Goal: Information Seeking & Learning: Find specific fact

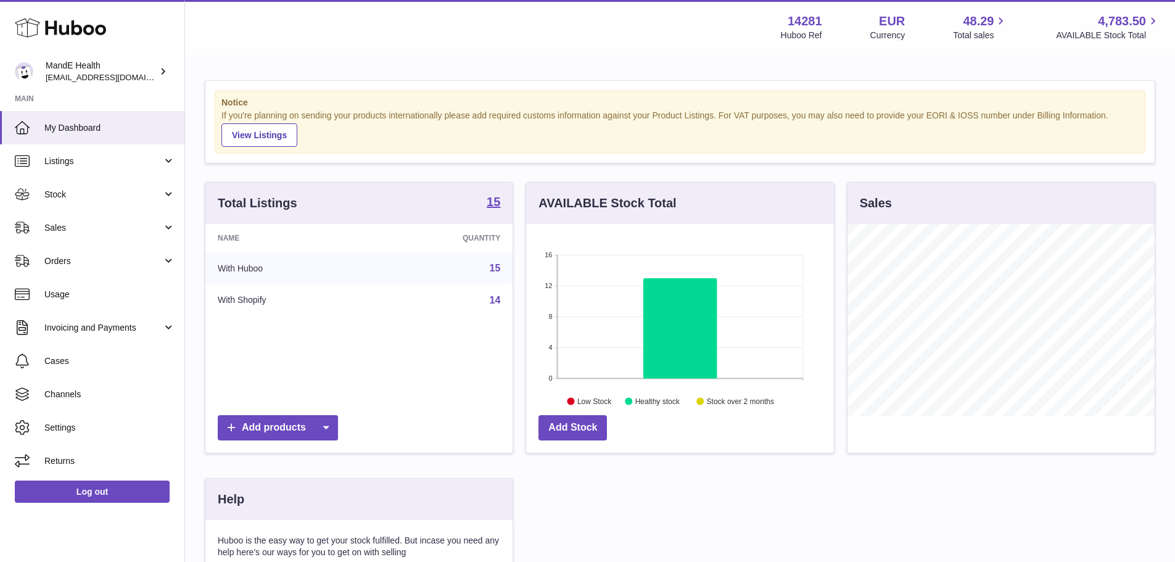
scroll to position [193, 308]
click at [495, 204] on strong "15" at bounding box center [494, 202] width 14 height 12
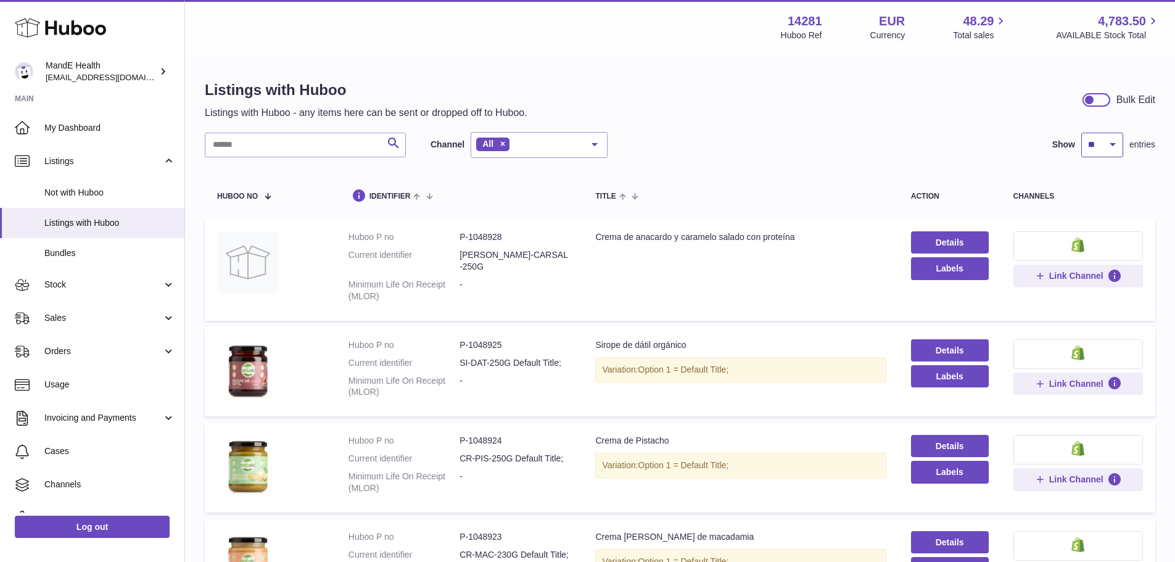
click at [1083, 147] on select "** ** ** ***" at bounding box center [1103, 145] width 42 height 25
select select "***"
click at [1082, 133] on select "** ** ** ***" at bounding box center [1103, 145] width 42 height 25
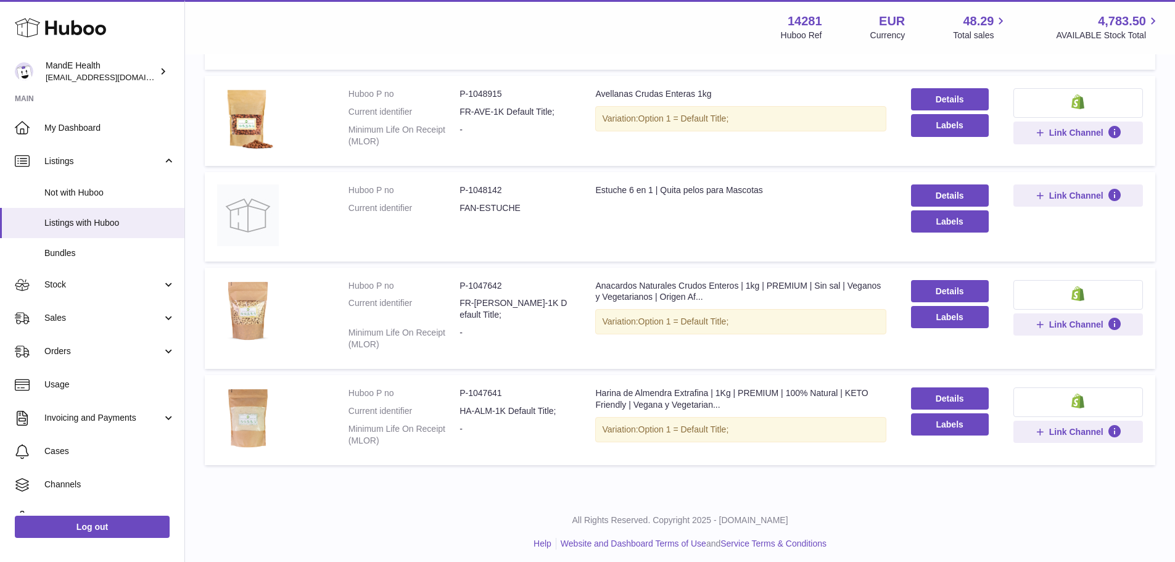
scroll to position [1311, 0]
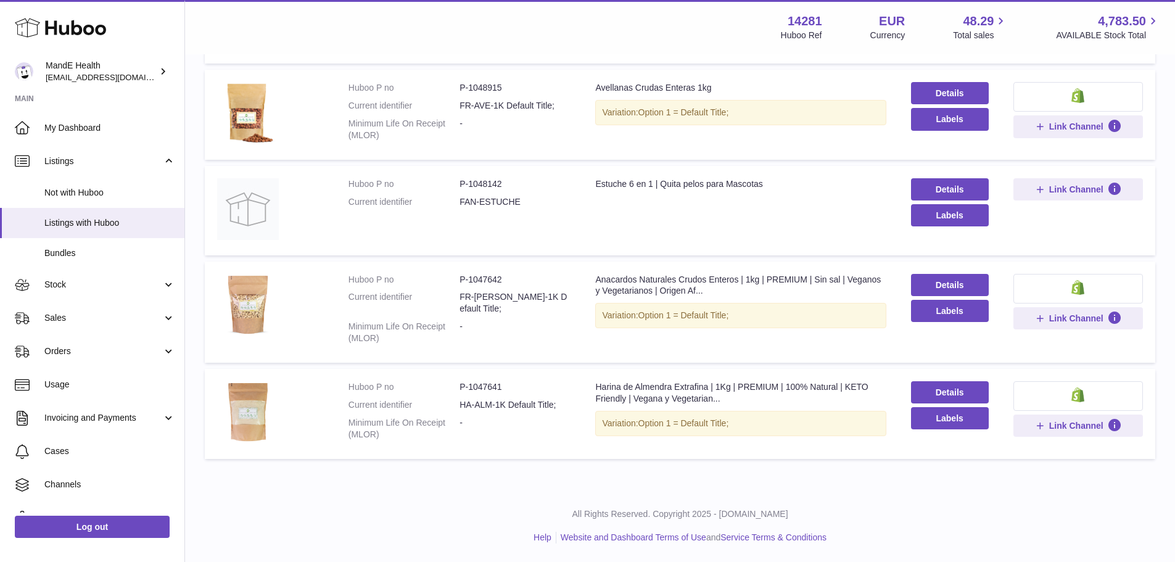
click at [486, 381] on dd "P-1047641" at bounding box center [515, 387] width 111 height 12
copy dd "1047641"
click at [479, 286] on dd "P-1047642" at bounding box center [515, 280] width 111 height 12
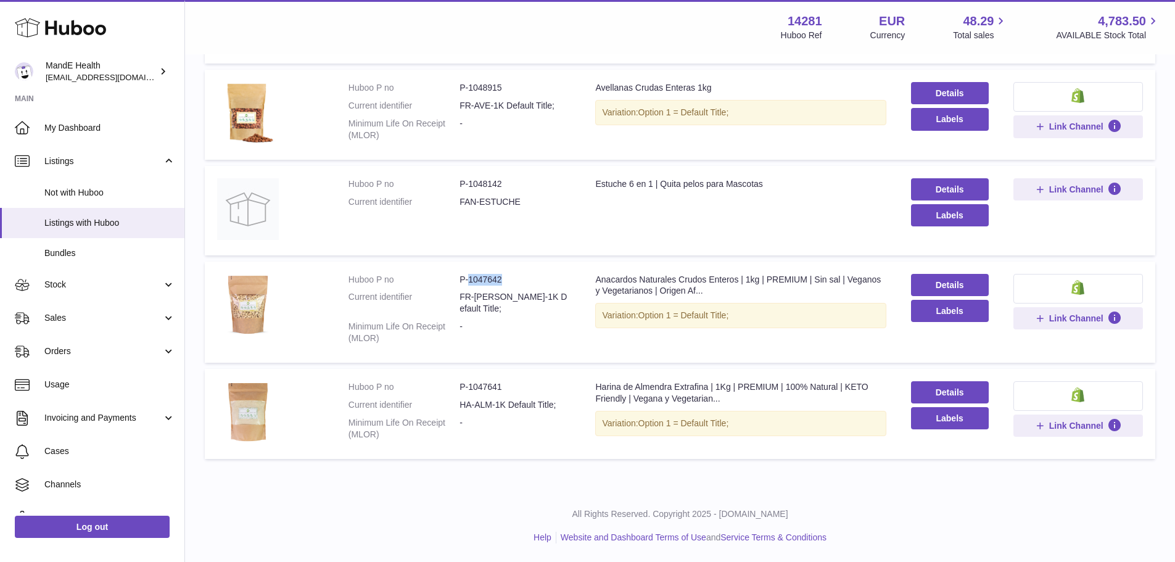
copy dd "1047642"
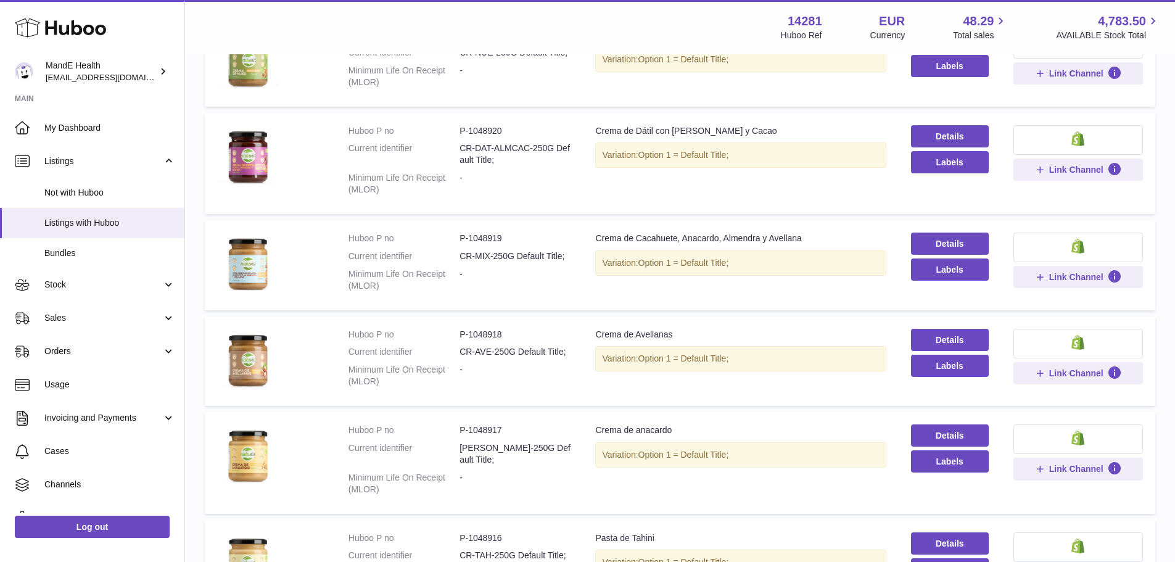
scroll to position [694, 0]
click at [480, 138] on dd "P-1048920" at bounding box center [515, 132] width 111 height 12
copy dd "1048920"
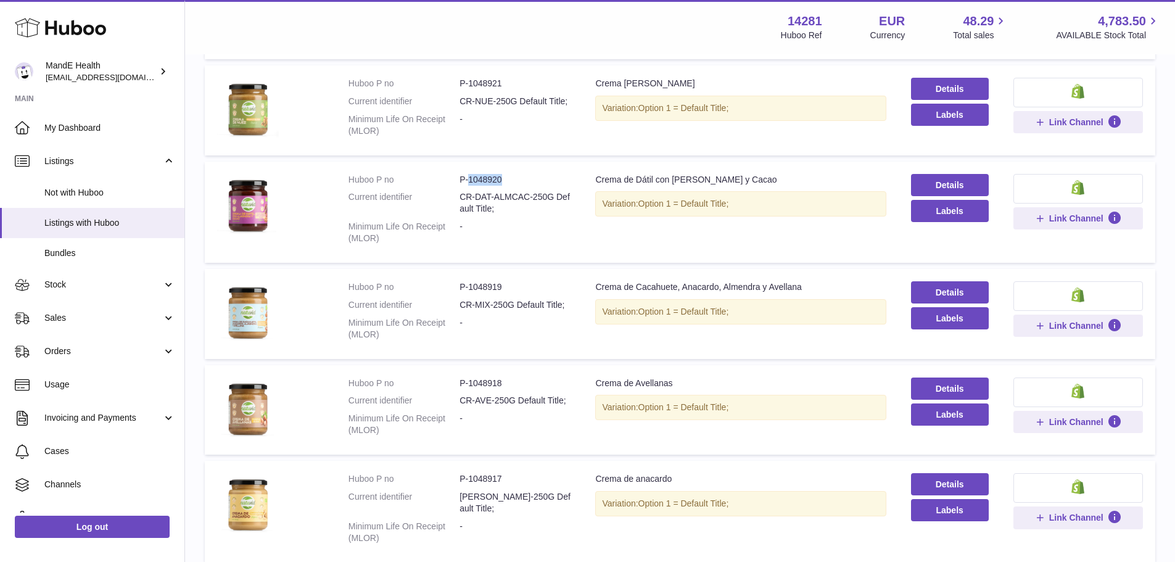
scroll to position [632, 0]
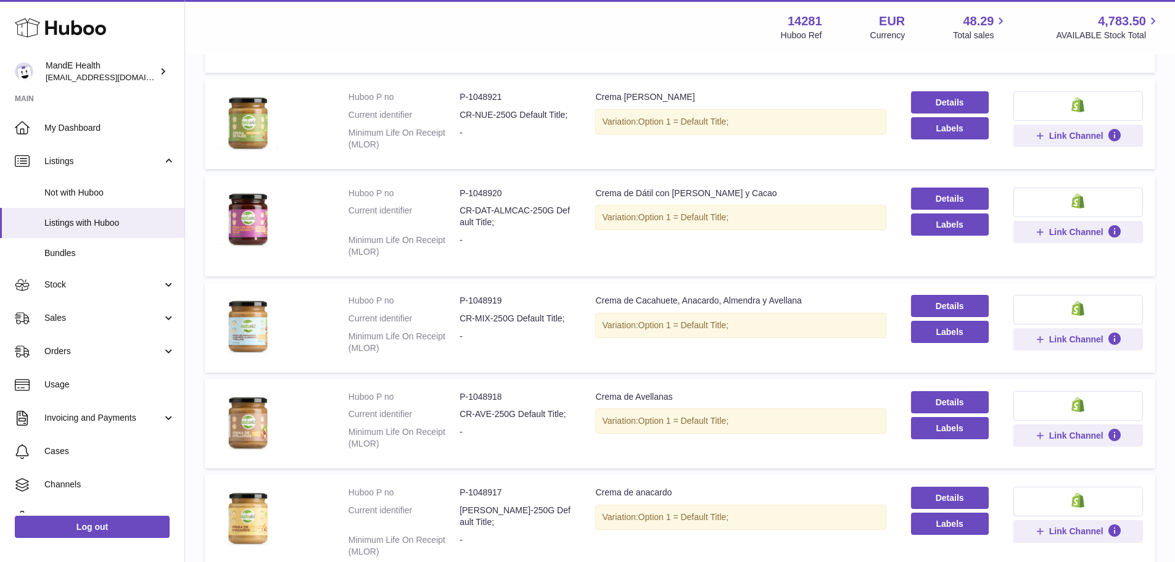
click at [489, 103] on dd "P-1048921" at bounding box center [515, 97] width 111 height 12
copy dd "1048921"
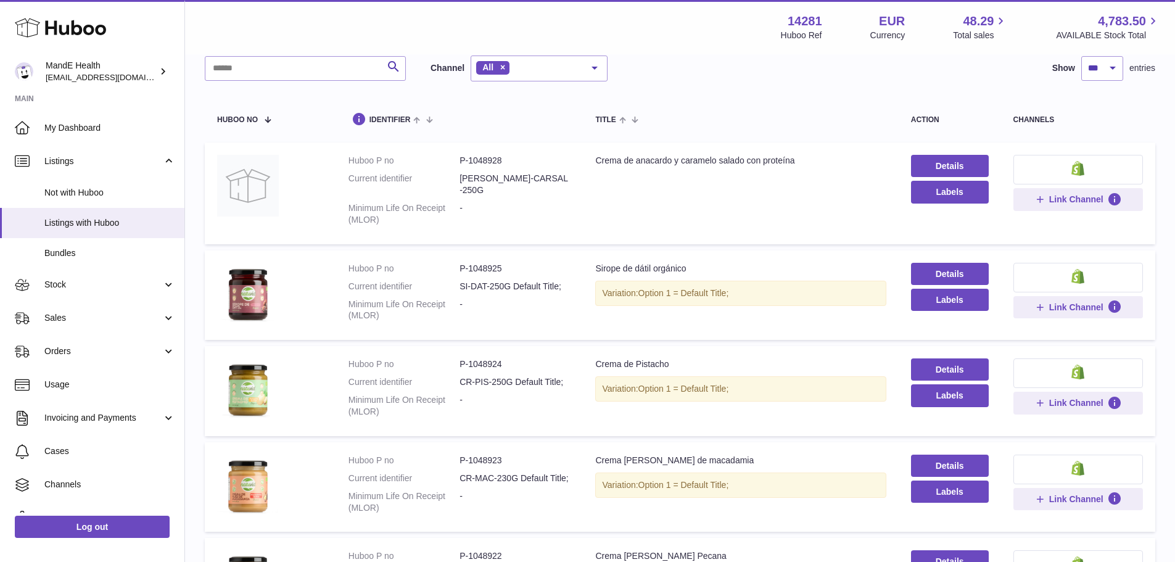
scroll to position [0, 0]
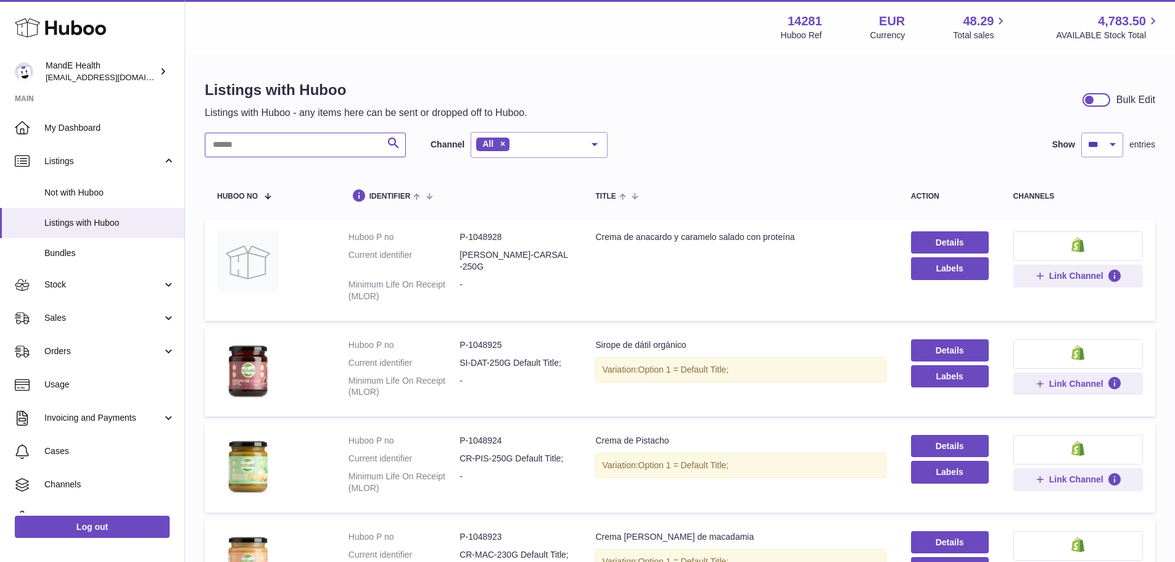
click at [290, 144] on input "text" at bounding box center [305, 145] width 201 height 25
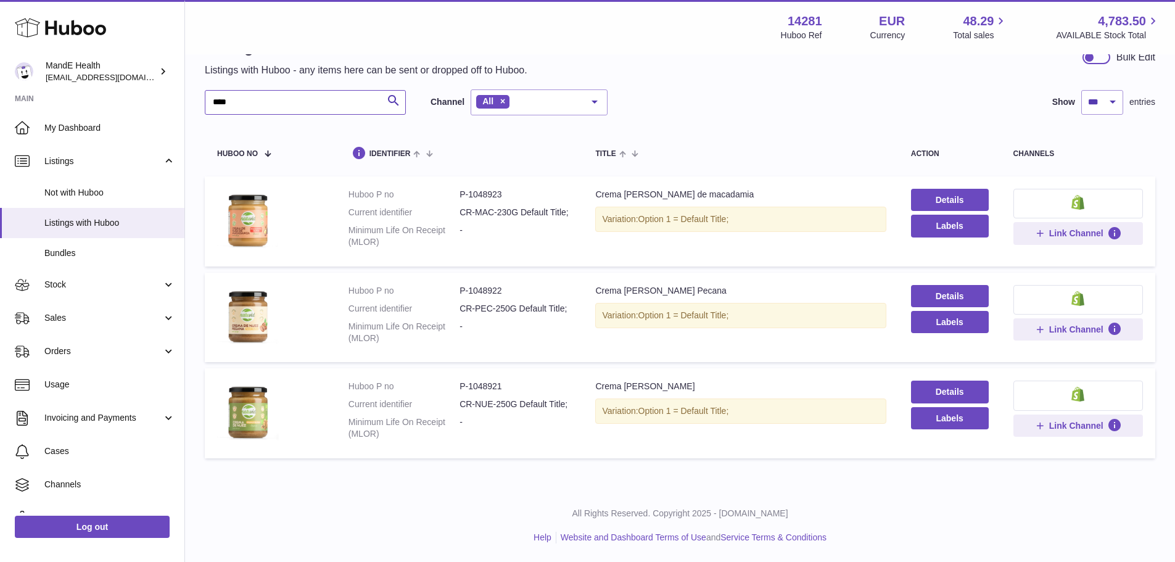
scroll to position [77, 0]
click at [487, 381] on dd "P-1048921" at bounding box center [515, 387] width 111 height 12
copy dd "1048921"
drag, startPoint x: 224, startPoint y: 65, endPoint x: 120, endPoint y: 67, distance: 104.3
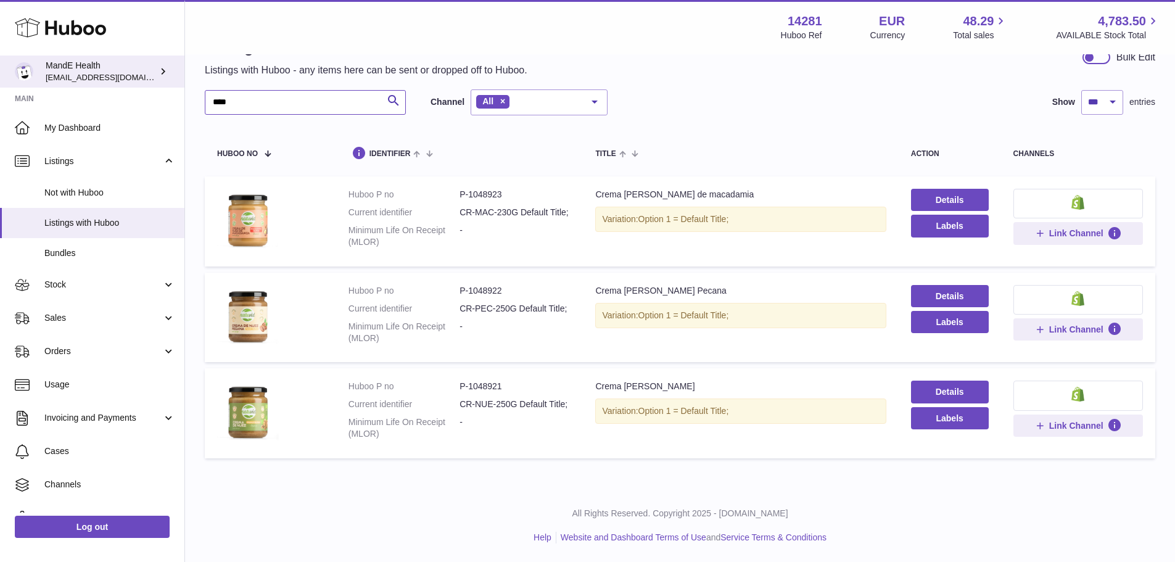
click at [120, 67] on div "Huboo MandE Health internalAdmin-14281@internal.huboo.com Main My Dashboard Lis…" at bounding box center [587, 259] width 1175 height 605
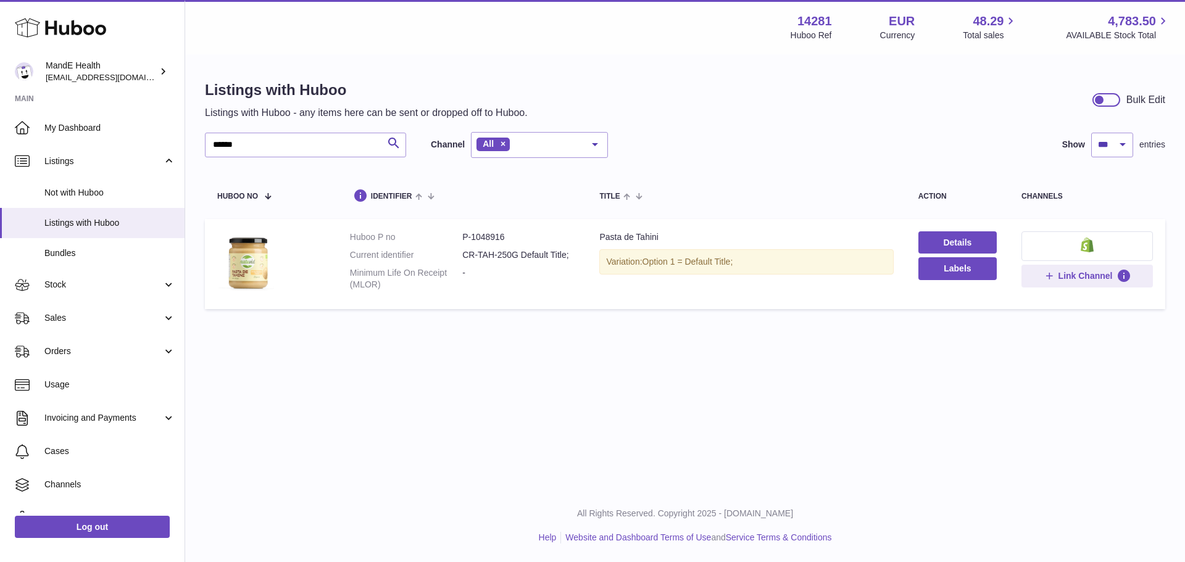
click at [483, 236] on dd "P-1048916" at bounding box center [518, 237] width 112 height 12
copy dd "1048916"
drag, startPoint x: 294, startPoint y: 147, endPoint x: 154, endPoint y: 144, distance: 140.1
click at [154, 144] on div "Huboo MandE Health internalAdmin-14281@internal.huboo.com Main My Dashboard Lis…" at bounding box center [592, 281] width 1185 height 562
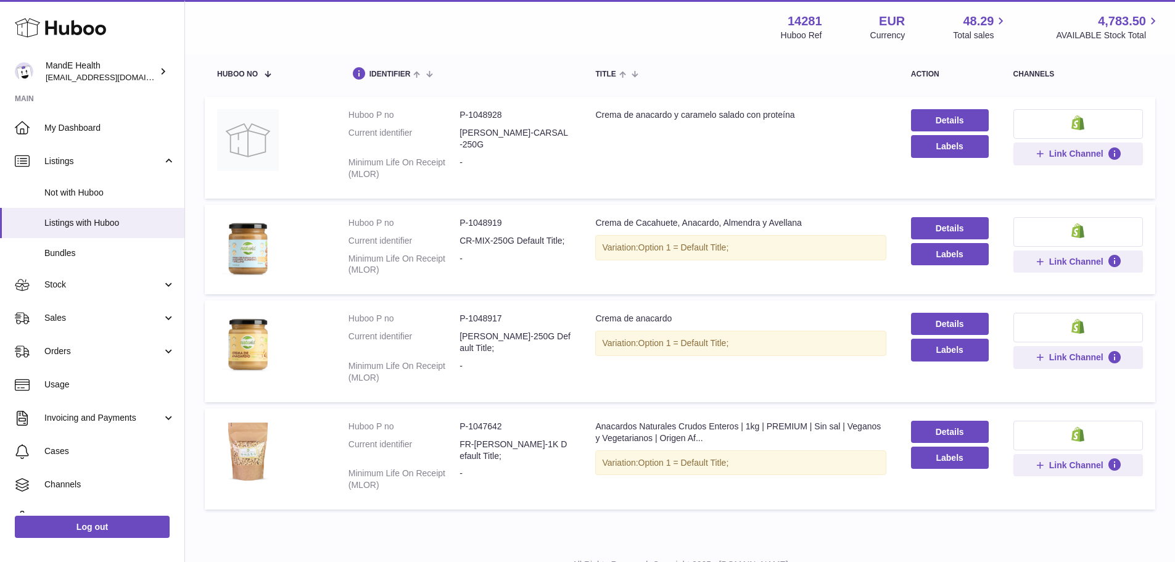
scroll to position [123, 0]
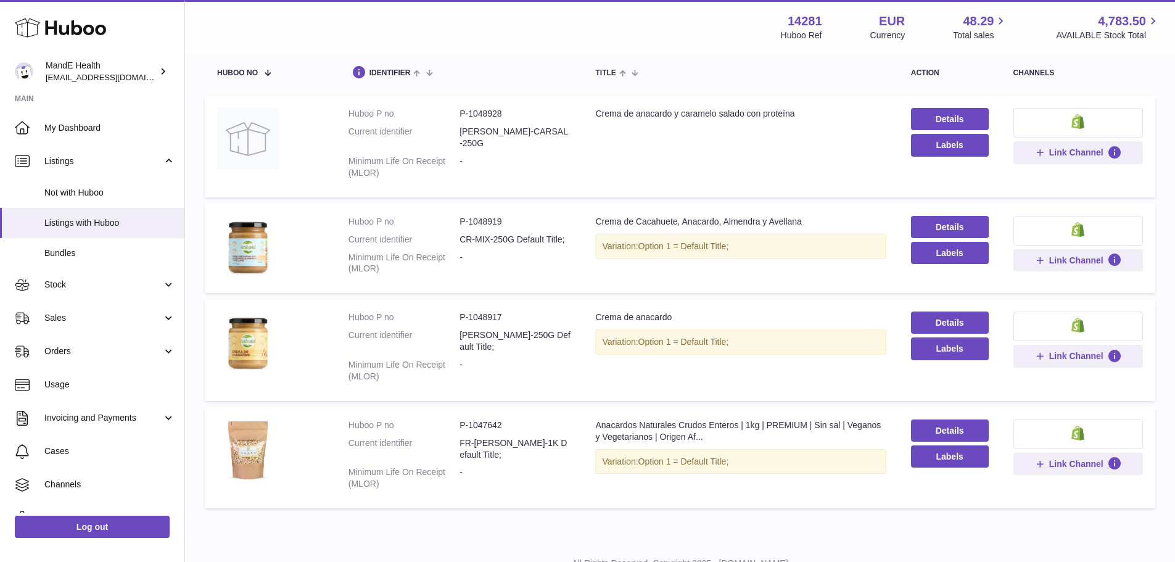
click at [486, 319] on dd "P-1048917" at bounding box center [515, 318] width 111 height 12
copy dd "1048917"
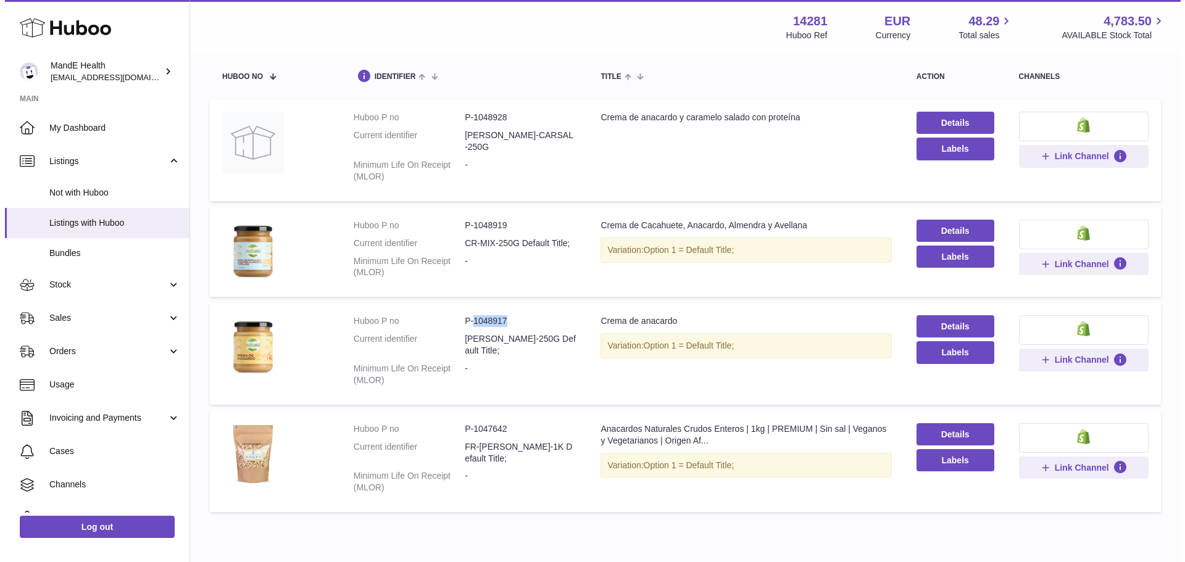
scroll to position [0, 0]
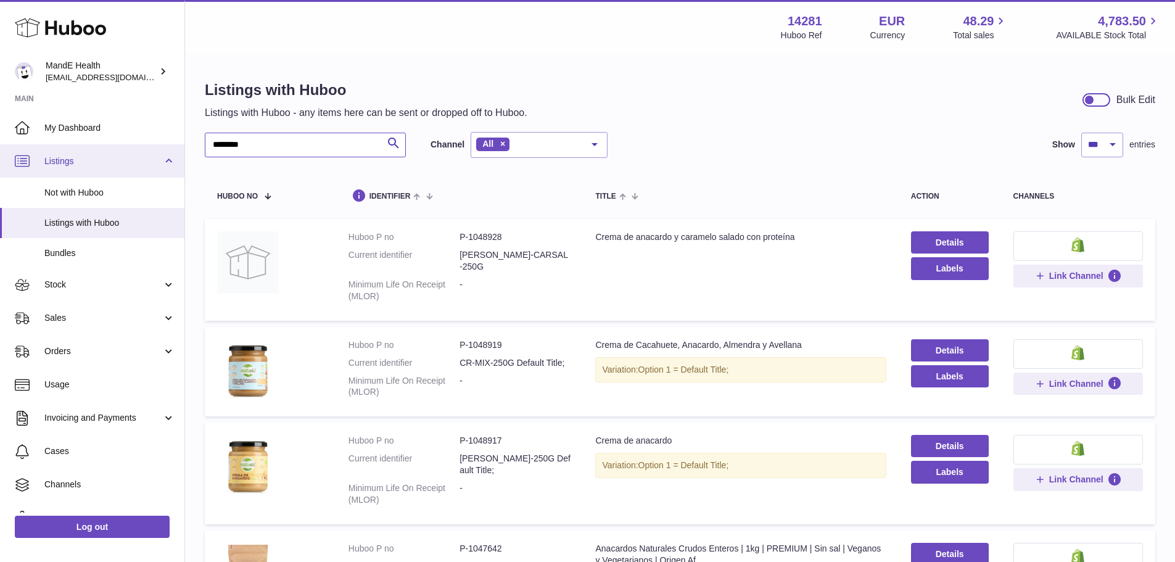
drag, startPoint x: 276, startPoint y: 151, endPoint x: 126, endPoint y: 144, distance: 150.1
click at [137, 148] on div "Huboo MandE Health internalAdmin-14281@internal.huboo.com Main My Dashboard Lis…" at bounding box center [587, 367] width 1175 height 735
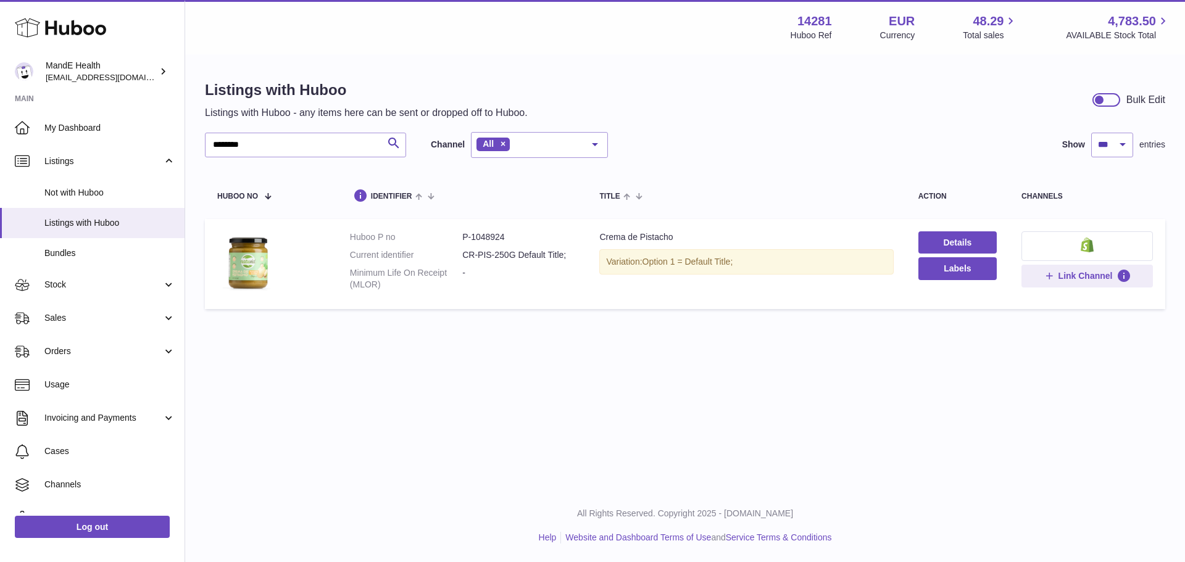
click at [490, 234] on dd "P-1048924" at bounding box center [518, 237] width 112 height 12
copy dd "1048924"
drag, startPoint x: 255, startPoint y: 147, endPoint x: 136, endPoint y: 131, distance: 120.1
click at [141, 134] on div "Huboo MandE Health internalAdmin-14281@internal.huboo.com Main My Dashboard Lis…" at bounding box center [592, 281] width 1185 height 562
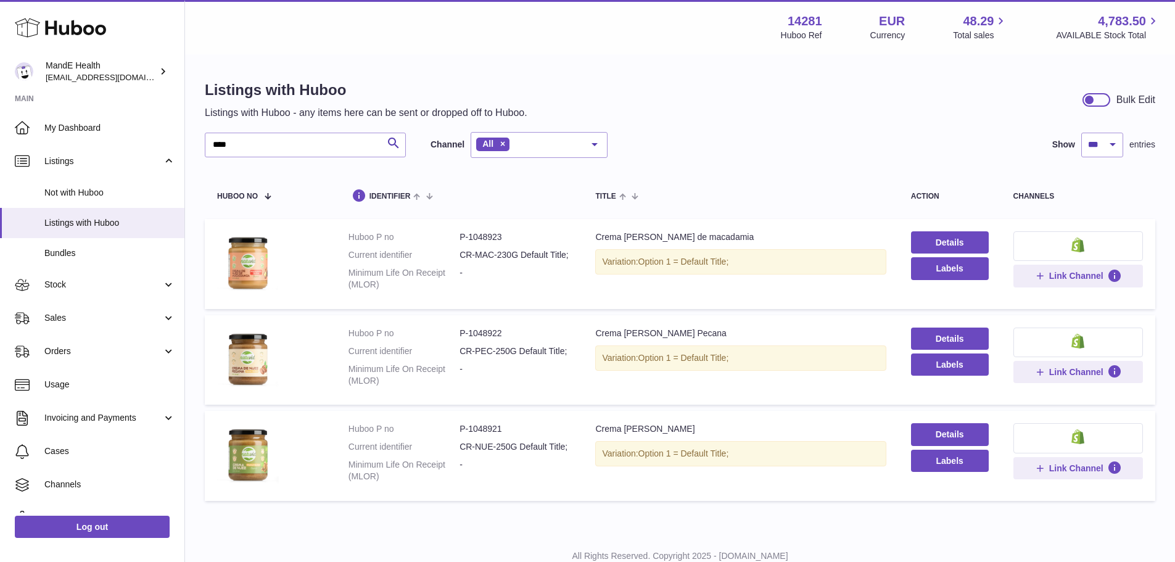
click at [479, 239] on dd "P-1048923" at bounding box center [515, 237] width 111 height 12
copy dd "1048923"
click at [482, 339] on dd "P-1048922" at bounding box center [515, 334] width 111 height 12
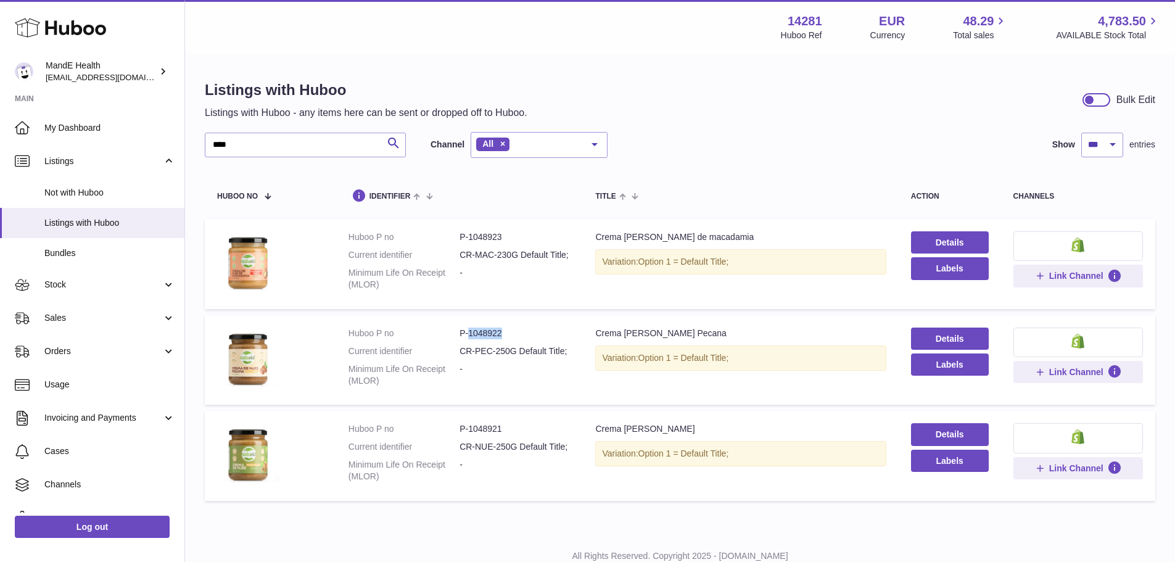
copy dd "1048922"
drag, startPoint x: 280, startPoint y: 151, endPoint x: 154, endPoint y: 144, distance: 126.1
click at [154, 144] on div "Huboo MandE Health internalAdmin-14281@internal.huboo.com Main My Dashboard Lis…" at bounding box center [587, 302] width 1175 height 605
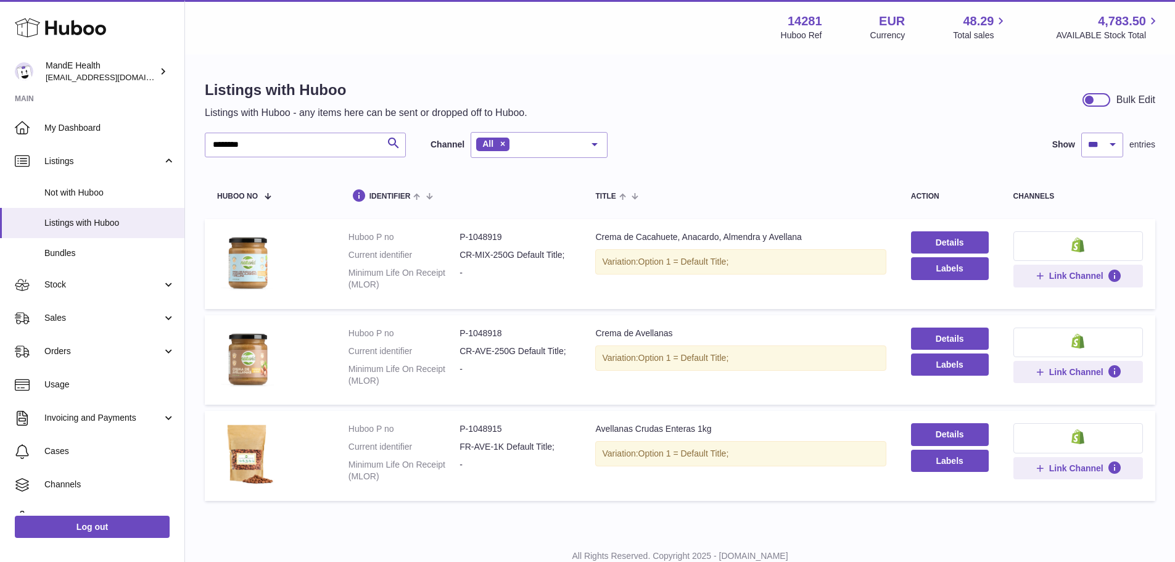
click at [480, 231] on dd "P-1048919" at bounding box center [515, 237] width 111 height 12
click at [479, 339] on dd "P-1048918" at bounding box center [515, 334] width 111 height 12
click at [489, 339] on dd "P-1048918" at bounding box center [515, 334] width 111 height 12
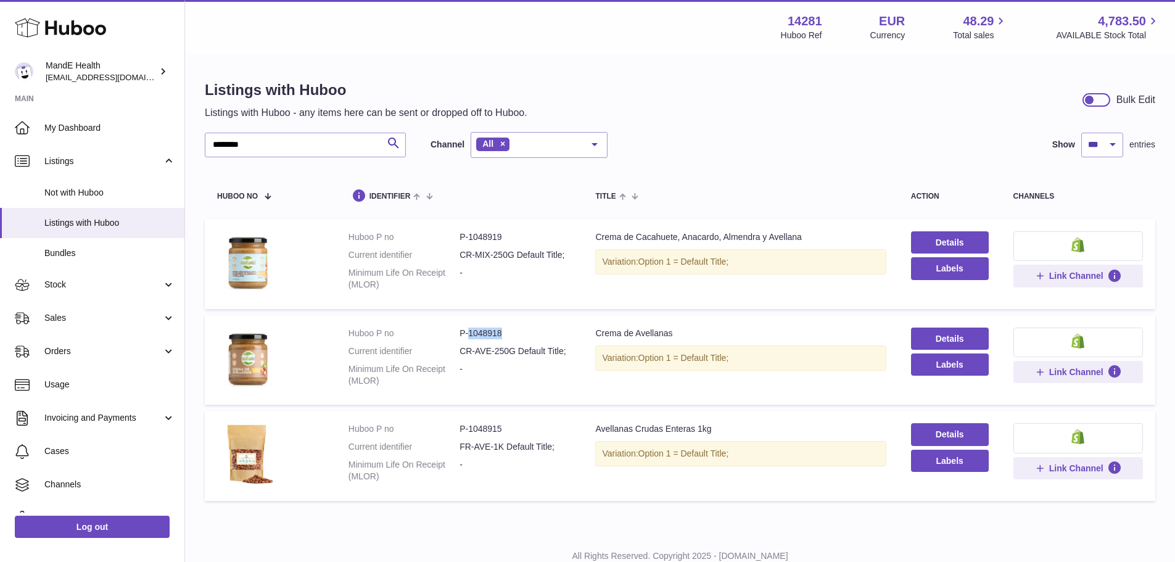
click at [489, 339] on dd "P-1048918" at bounding box center [515, 334] width 111 height 12
drag, startPoint x: 250, startPoint y: 135, endPoint x: 188, endPoint y: 135, distance: 62.3
click at [188, 135] on div "Listings with Huboo Listings with Huboo - any items here can be sent or dropped…" at bounding box center [680, 294] width 990 height 476
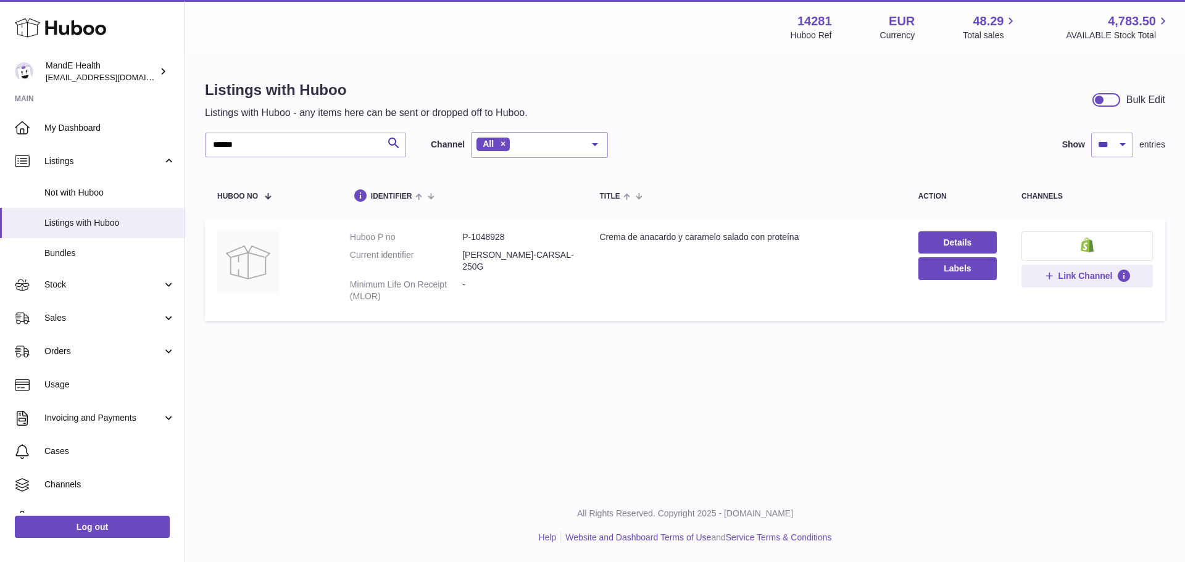
click at [490, 235] on dd "P-1048928" at bounding box center [518, 237] width 112 height 12
drag, startPoint x: 251, startPoint y: 143, endPoint x: 120, endPoint y: 139, distance: 130.8
click at [122, 139] on div "Huboo MandE Health internalAdmin-14281@internal.huboo.com Main My Dashboard Lis…" at bounding box center [592, 281] width 1185 height 562
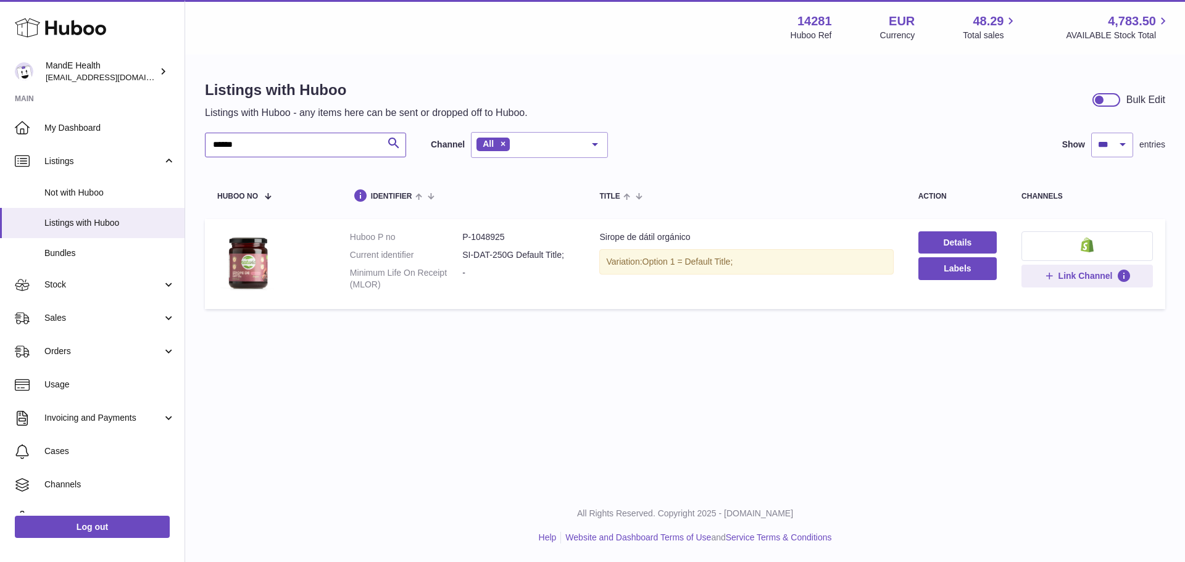
type input "******"
click at [487, 233] on dd "P-1048925" at bounding box center [518, 237] width 112 height 12
